Goal: Information Seeking & Learning: Learn about a topic

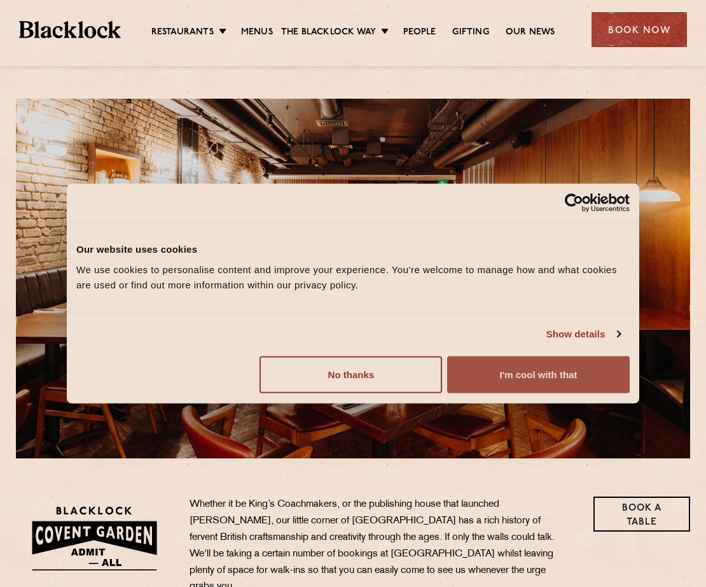
click at [491, 377] on button "I'm cool with that" at bounding box center [538, 374] width 183 height 37
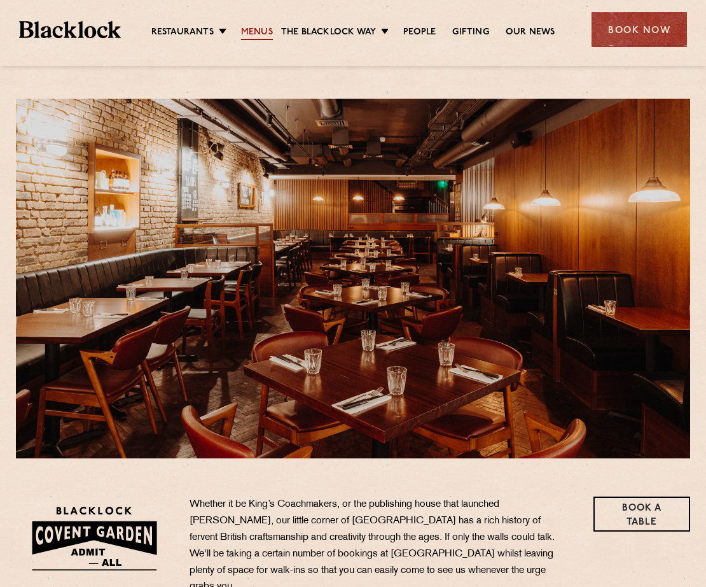
click at [258, 30] on link "Menus" at bounding box center [257, 33] width 32 height 14
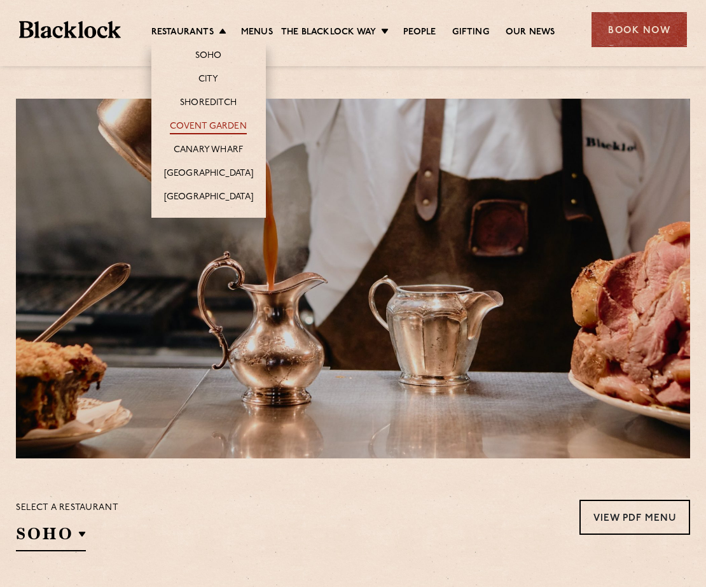
click at [198, 125] on link "Covent Garden" at bounding box center [208, 127] width 77 height 14
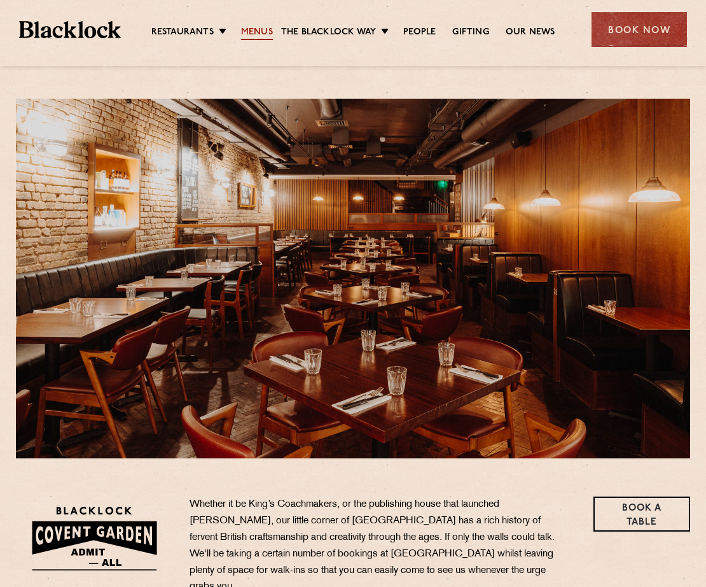
click at [259, 32] on link "Menus" at bounding box center [257, 33] width 32 height 14
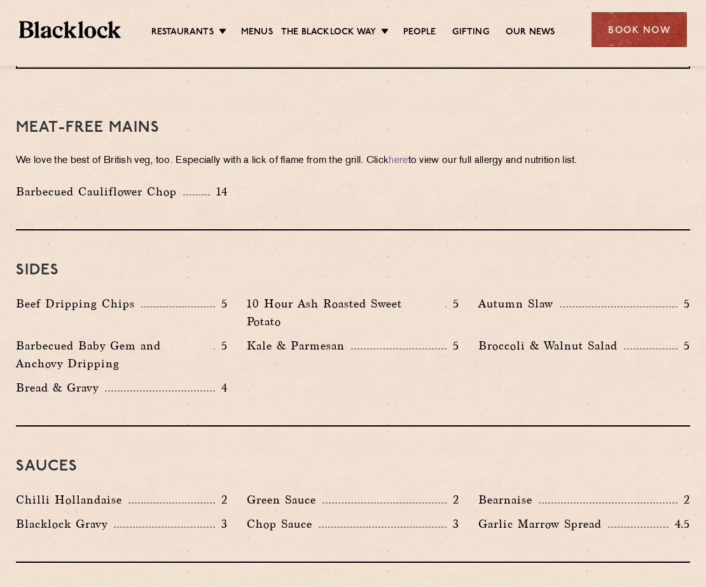
scroll to position [1783, 0]
